Goal: Information Seeking & Learning: Learn about a topic

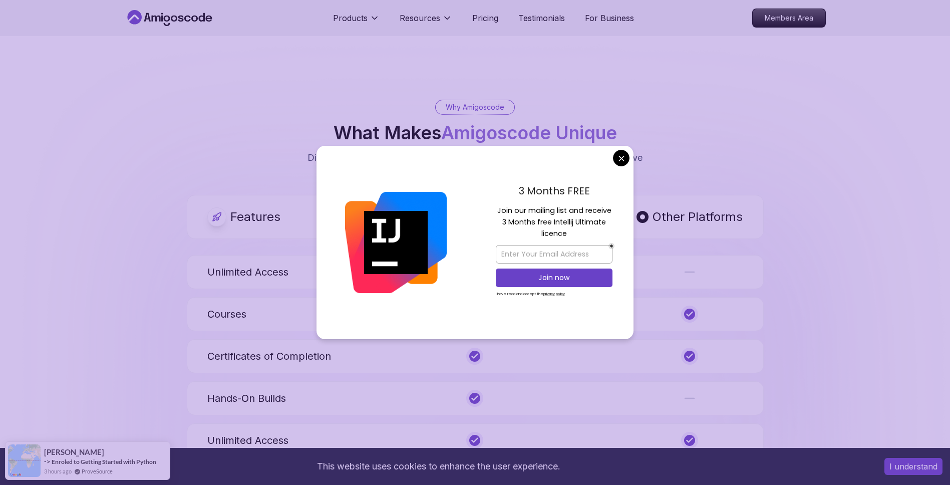
scroll to position [3488, 0]
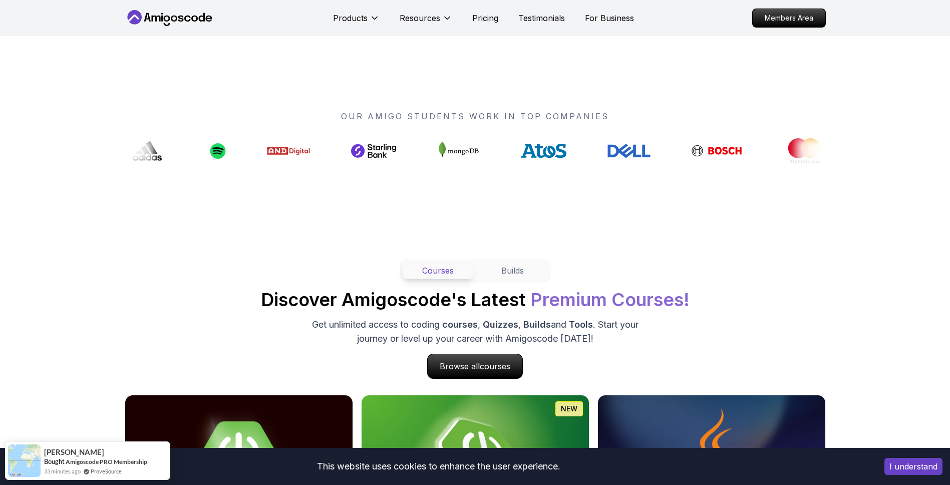
scroll to position [0, 0]
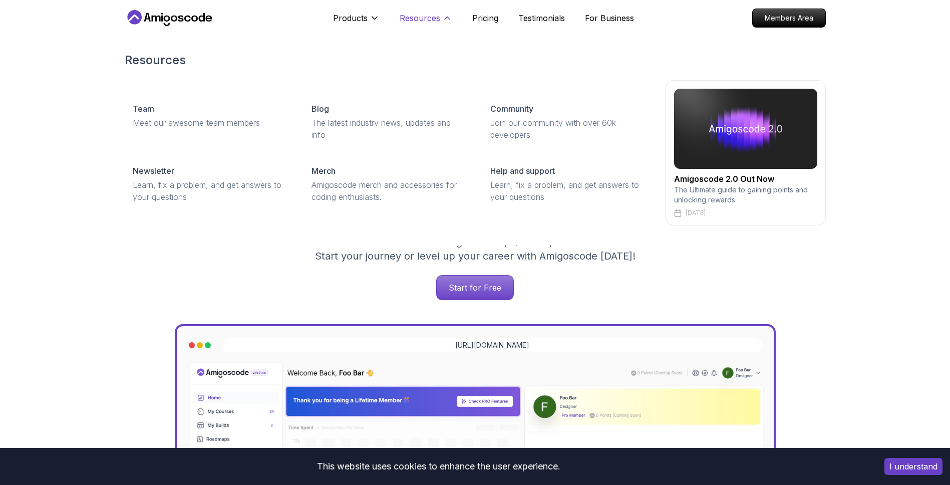
click at [420, 19] on p "Resources" at bounding box center [419, 18] width 41 height 12
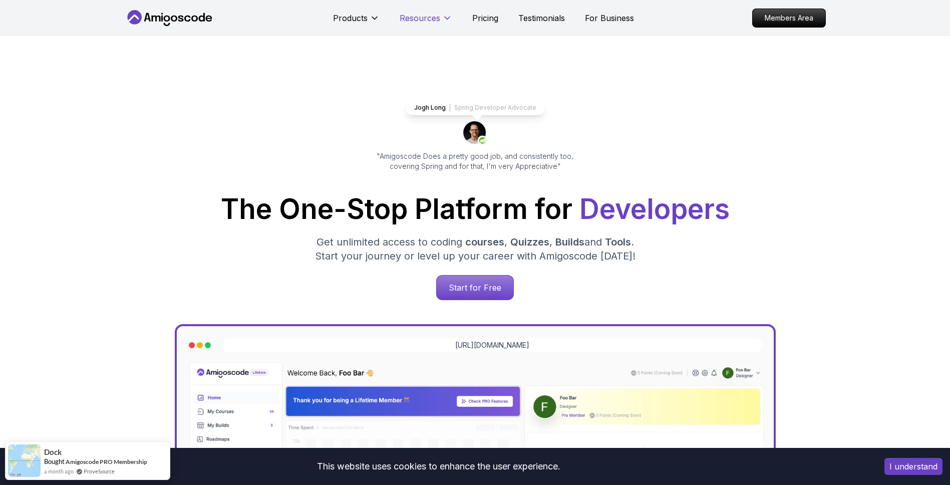
click at [420, 19] on p "Resources" at bounding box center [419, 18] width 41 height 12
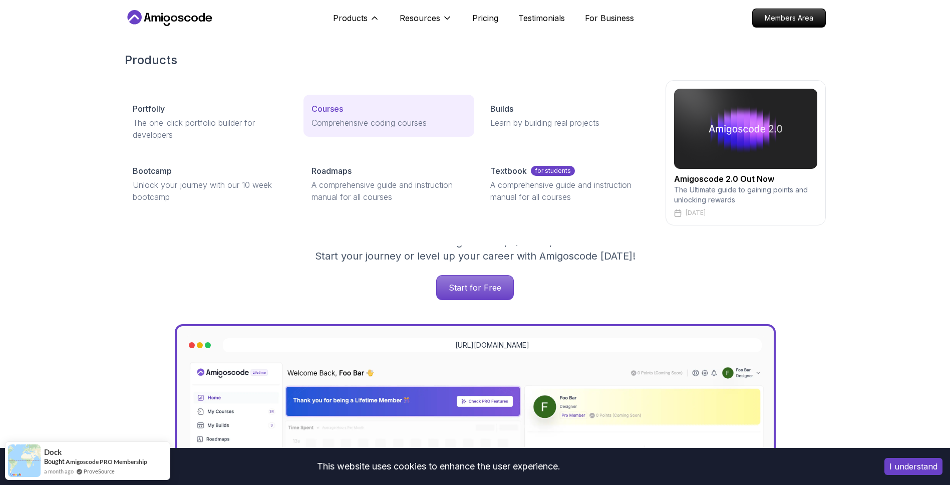
click at [321, 115] on link "Courses Comprehensive coding courses" at bounding box center [388, 116] width 171 height 42
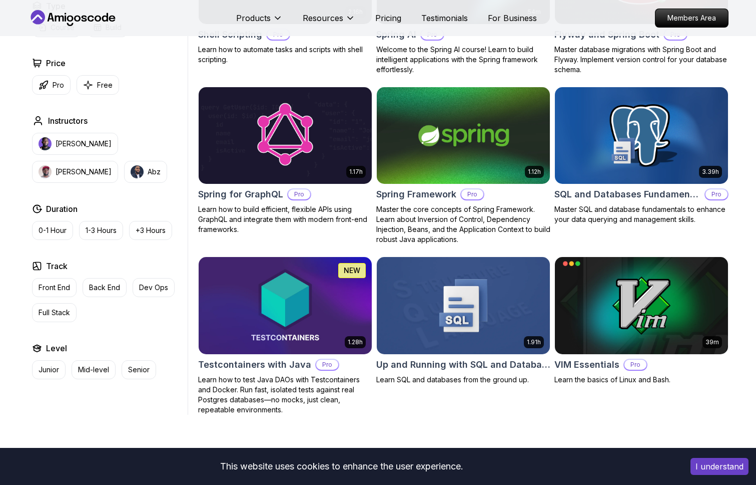
scroll to position [2463, 0]
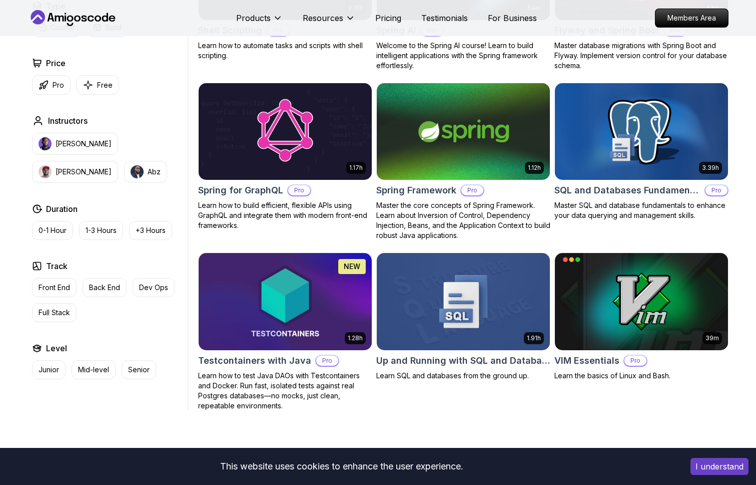
click at [657, 183] on h2 "SQL and Databases Fundamentals" at bounding box center [628, 190] width 146 height 14
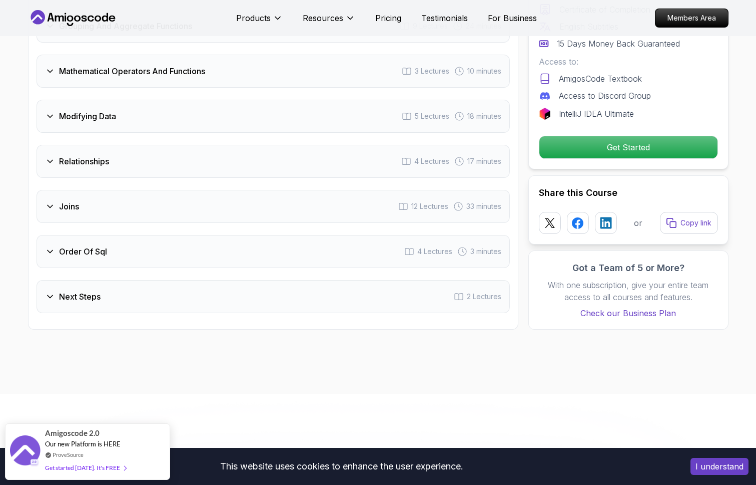
scroll to position [1644, 0]
